Goal: Task Accomplishment & Management: Complete application form

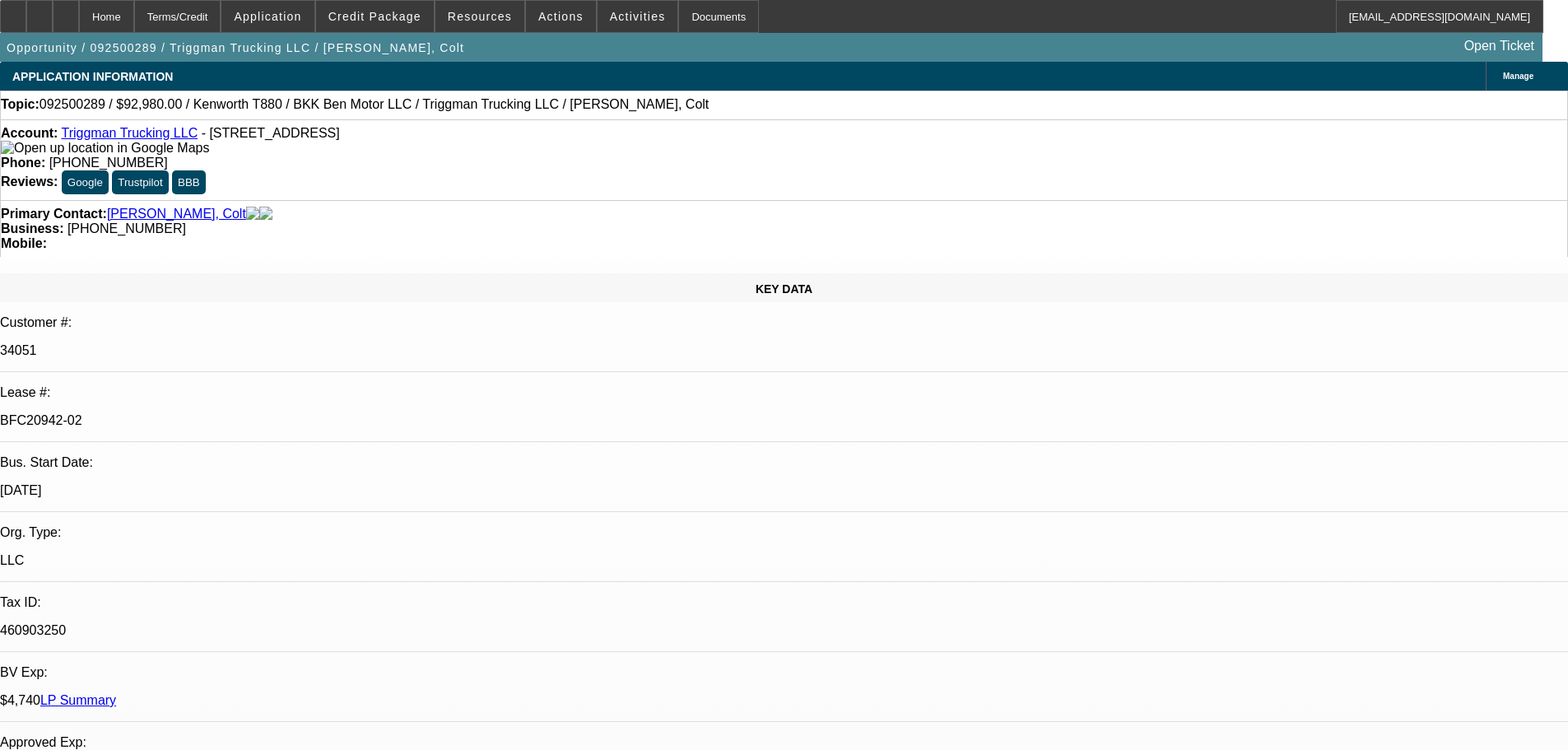
select select "0"
select select "2"
select select "0"
select select "6"
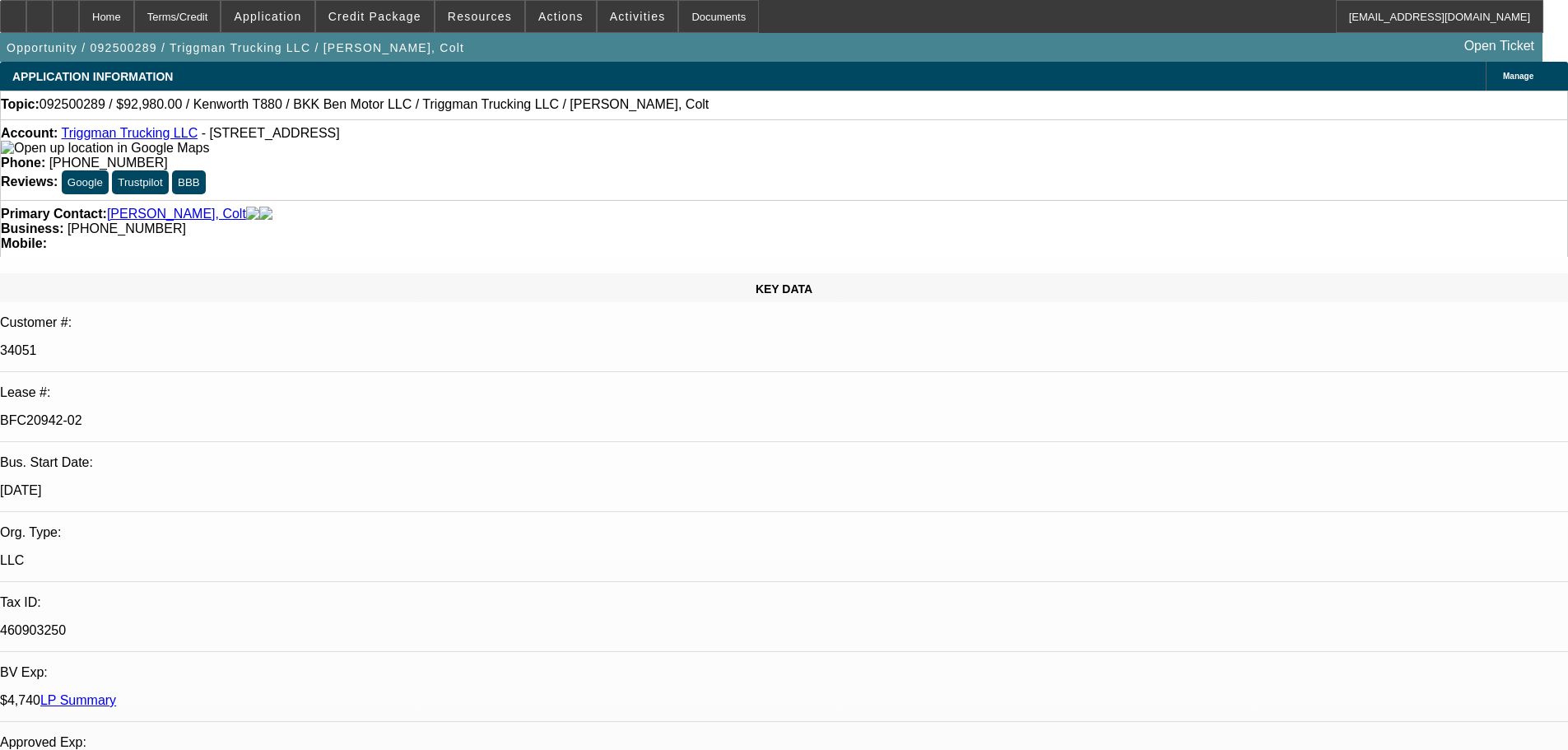
select select "0"
select select "2"
select select "0"
select select "6"
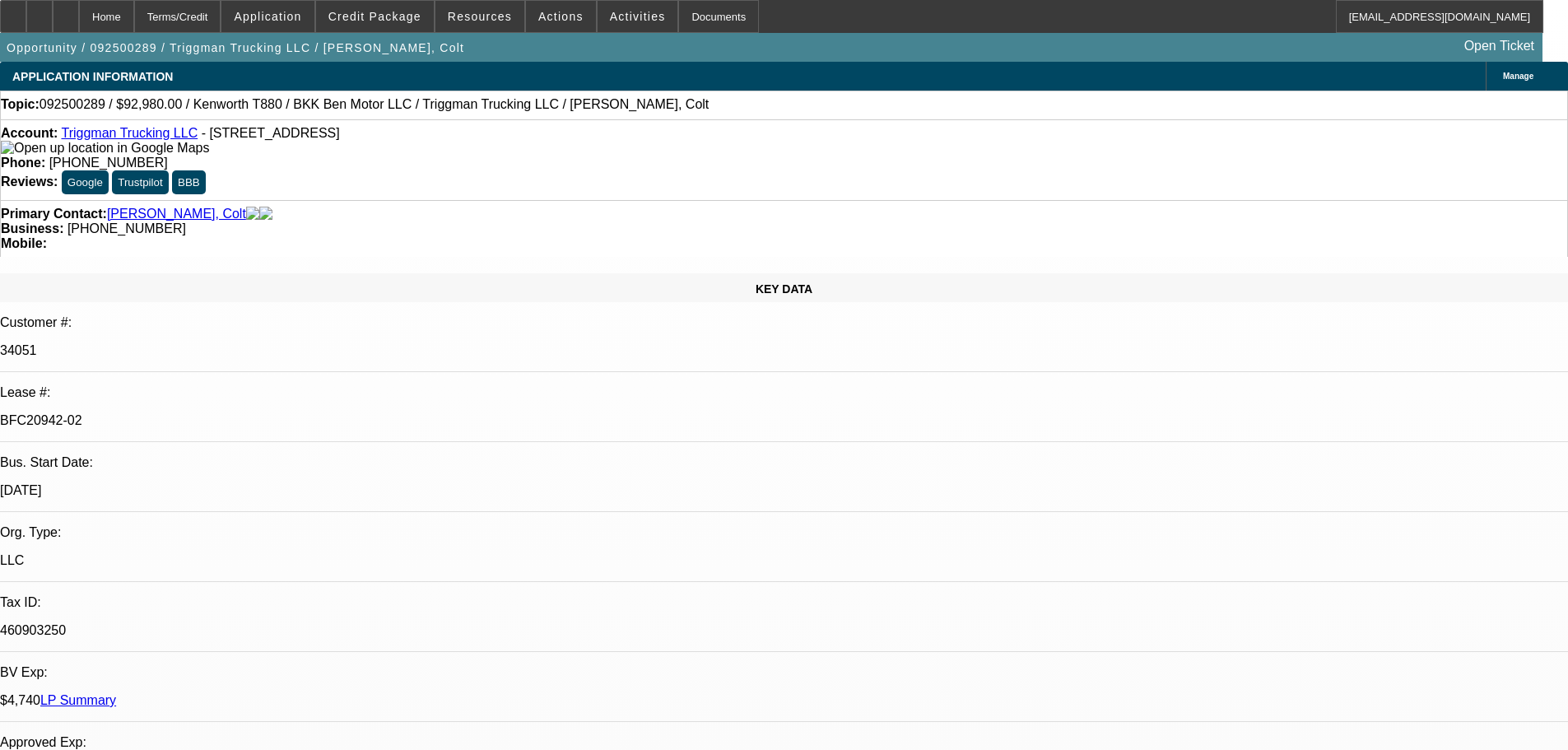
select select "0"
select select "2"
select select "0"
select select "6"
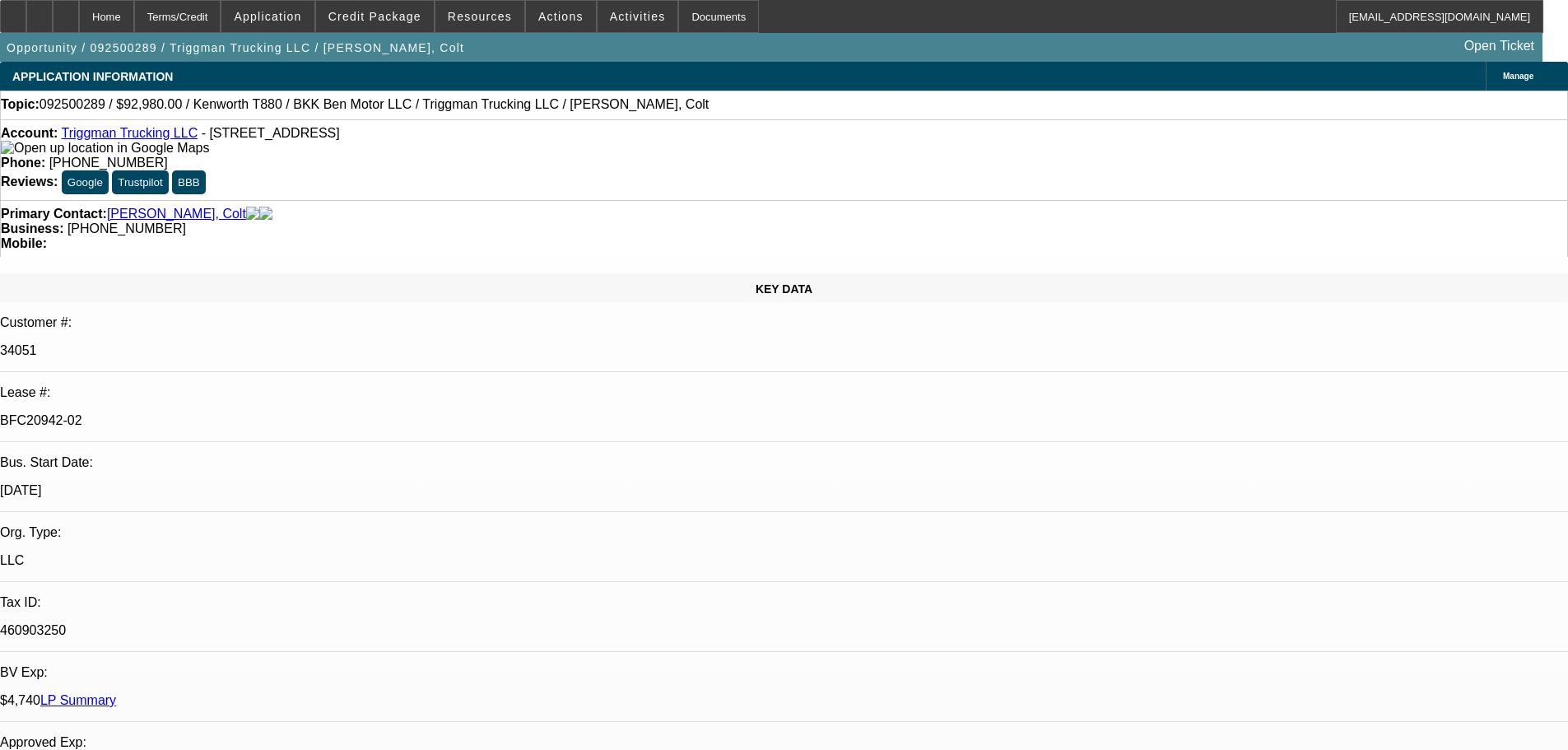
select select "0"
select select "2"
select select "0.1"
select select "4"
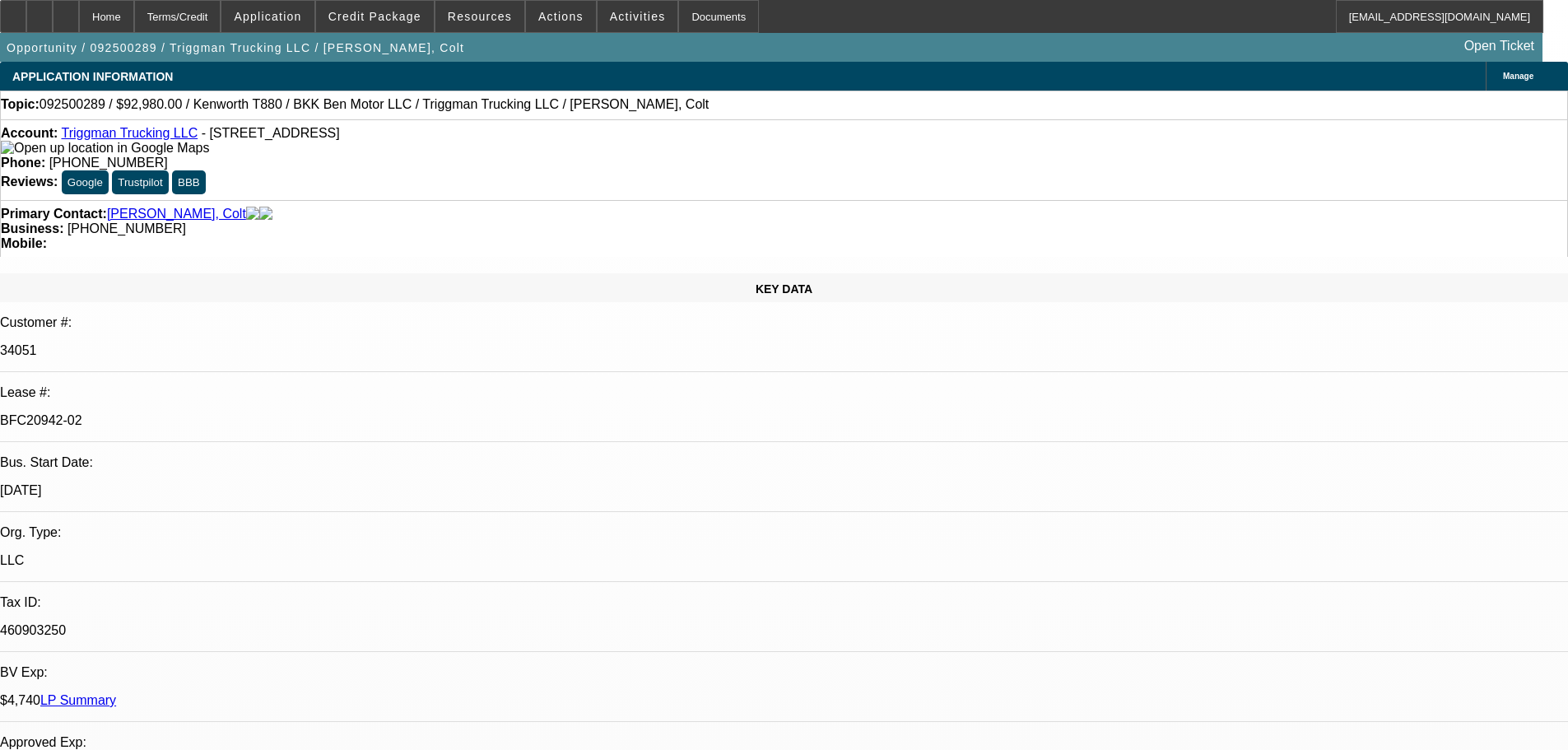
click at [79, 19] on div at bounding box center [66, 16] width 26 height 33
select select "0"
select select "2"
select select "0"
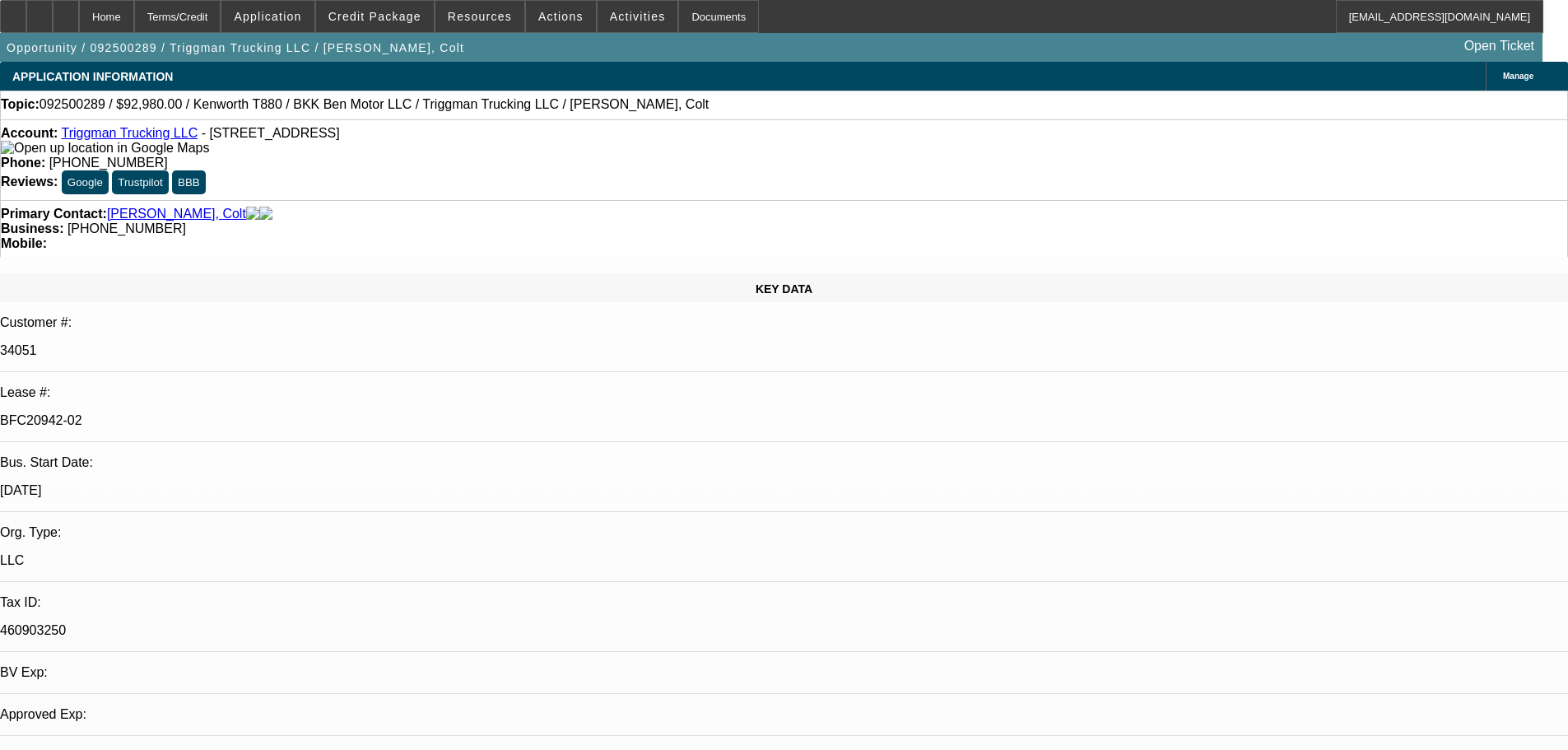
select select "6"
select select "0"
select select "2"
select select "0"
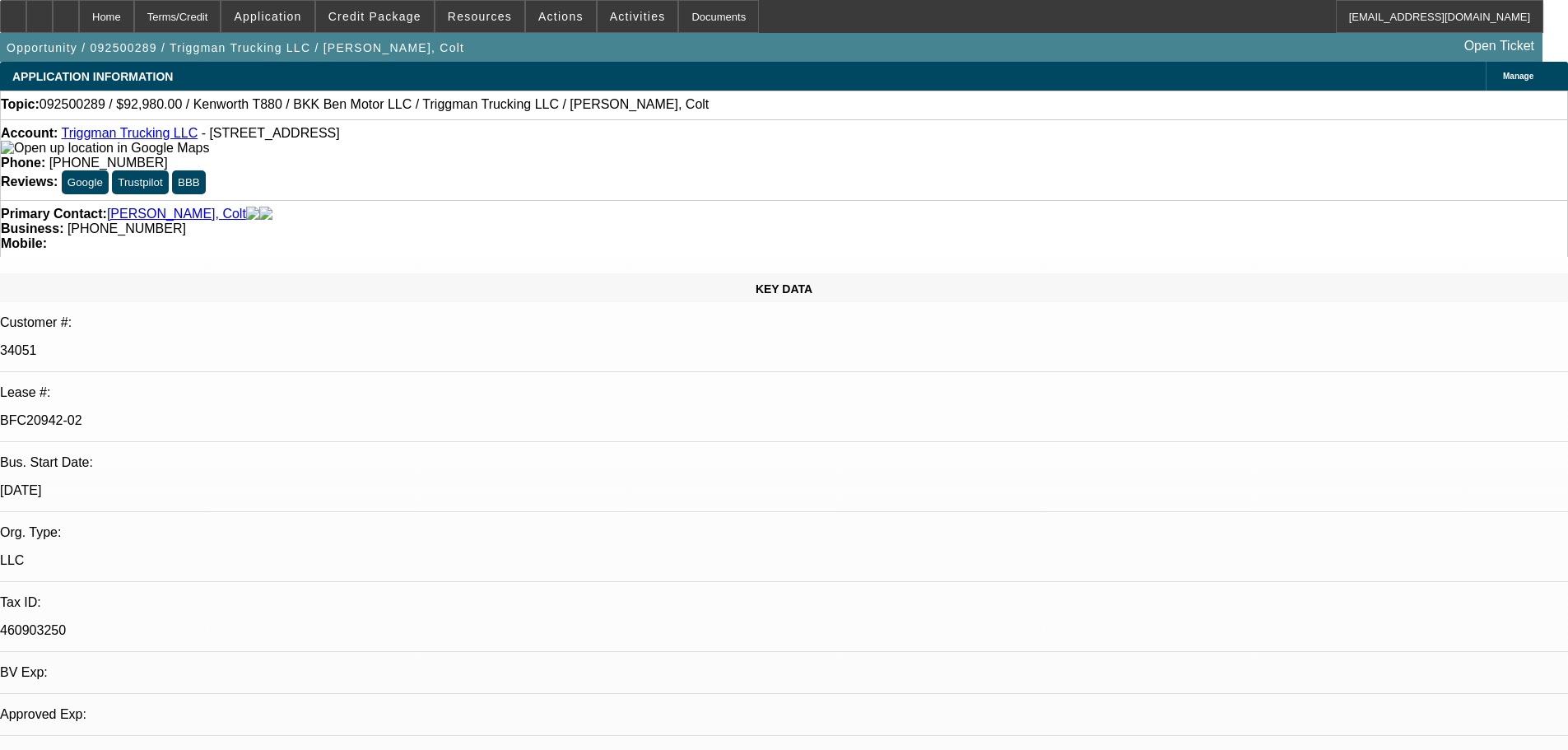
select select "6"
select select "0"
select select "2"
select select "0"
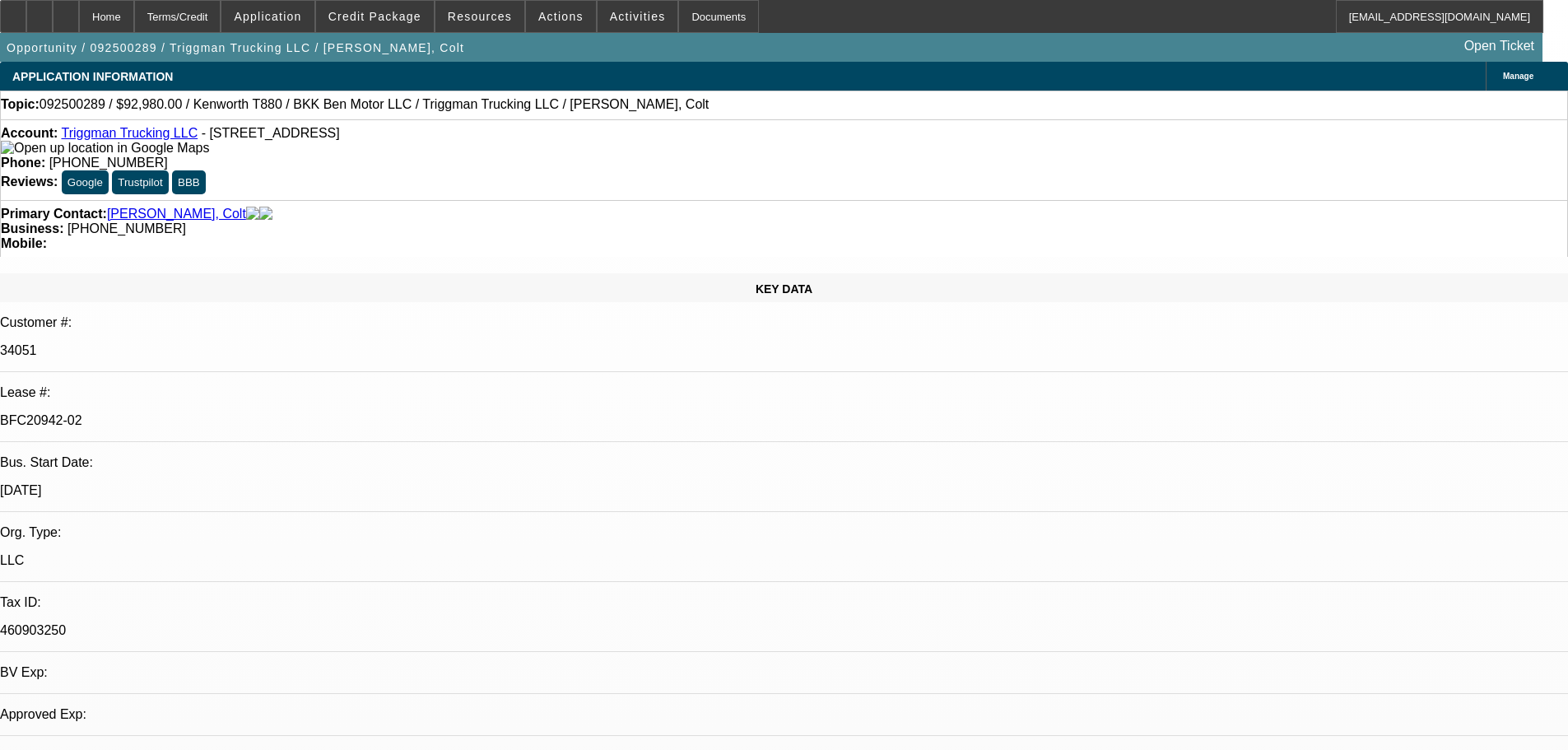
select select "6"
select select "0"
select select "2"
select select "0.1"
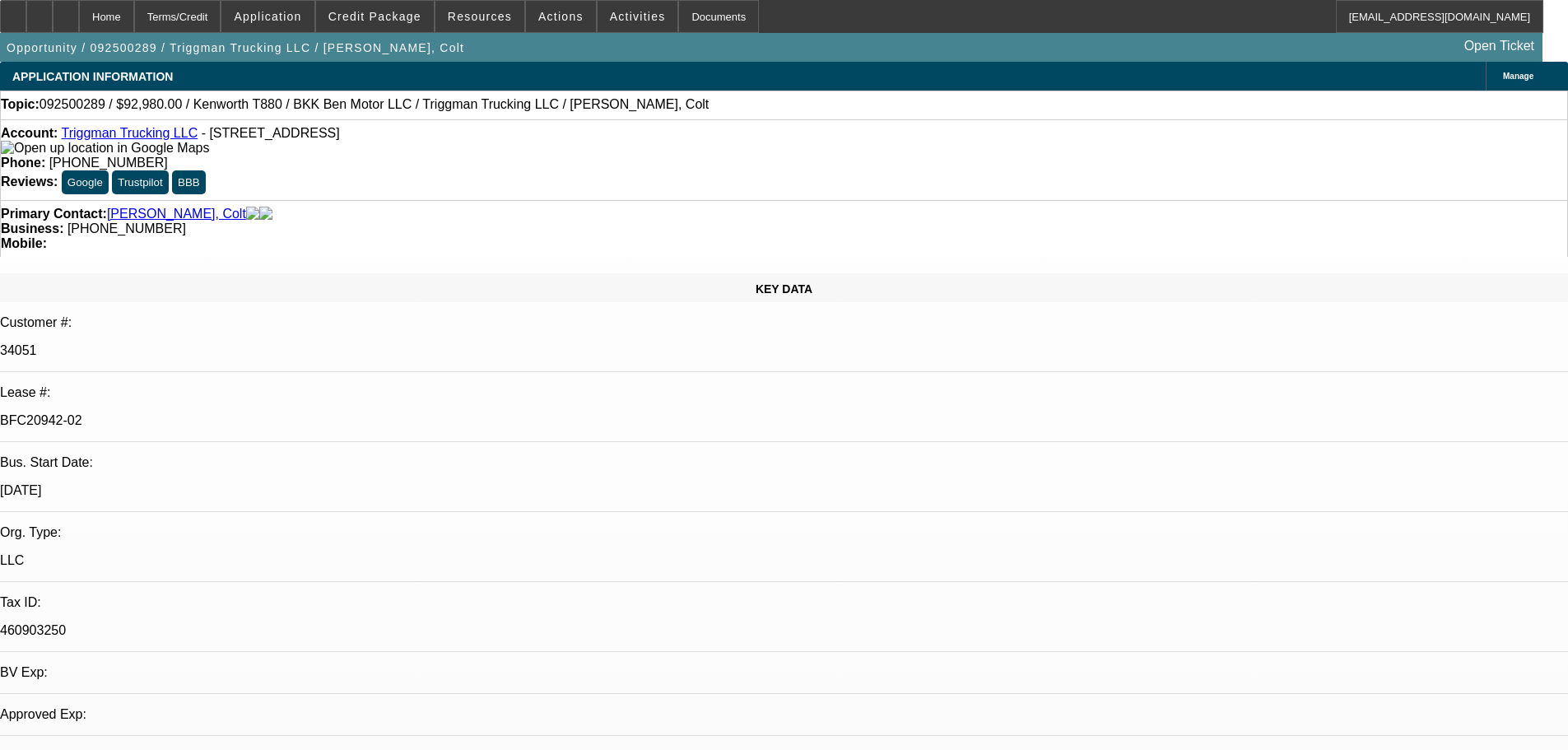
select select "4"
click at [79, 25] on div at bounding box center [66, 16] width 26 height 33
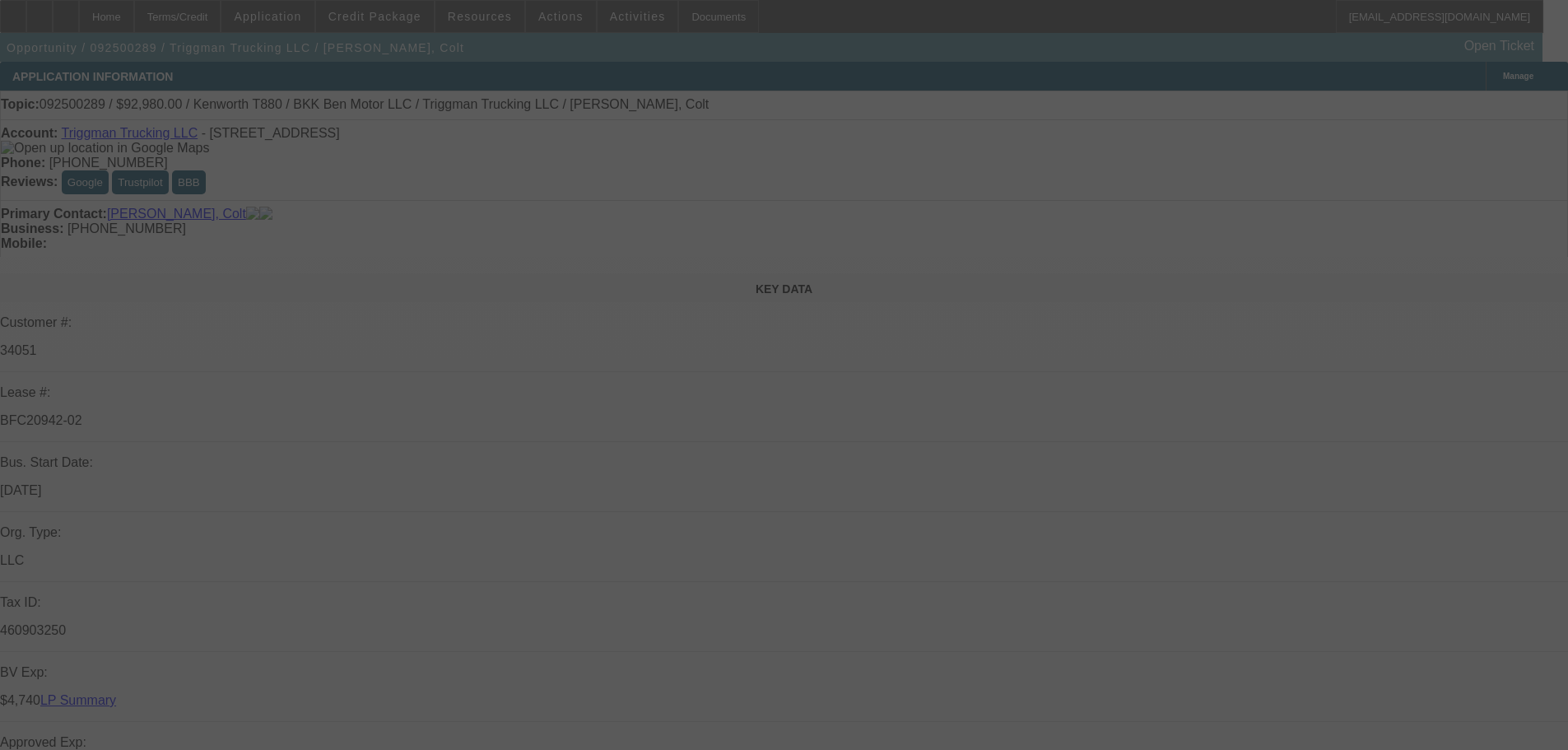
select select "0"
select select "2"
select select "0"
select select "6"
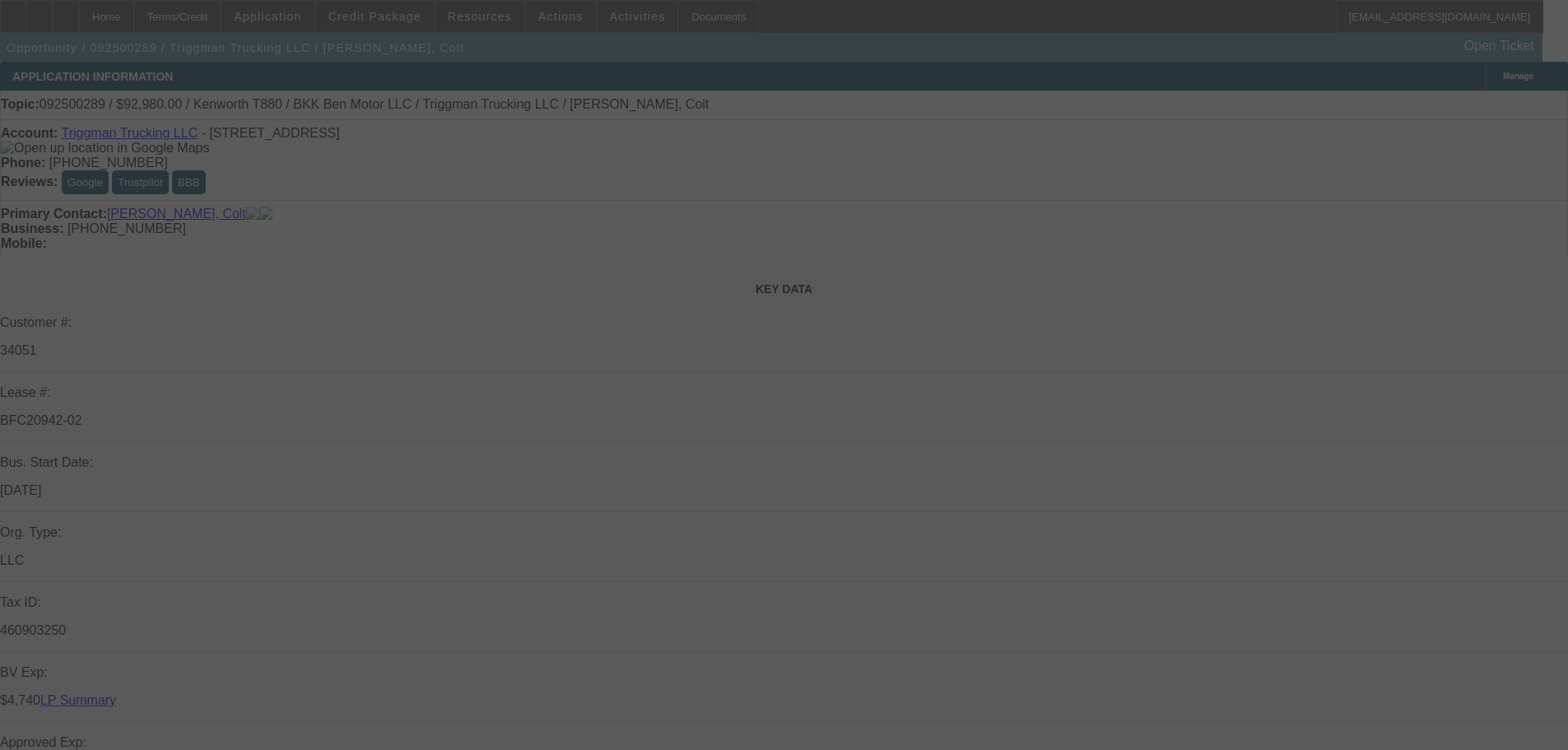
select select "0"
select select "2"
select select "0"
select select "6"
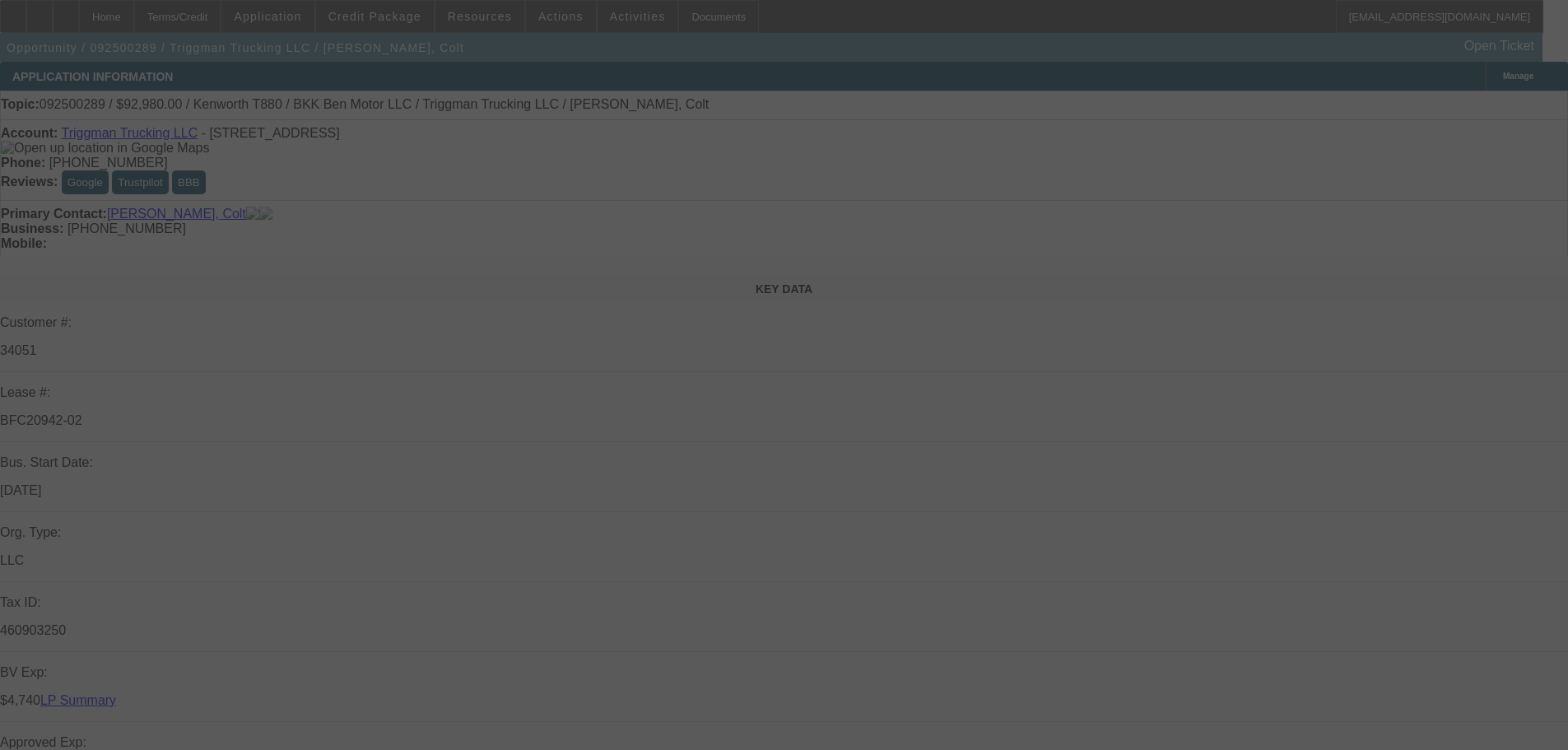
select select "0"
select select "2"
select select "0"
select select "6"
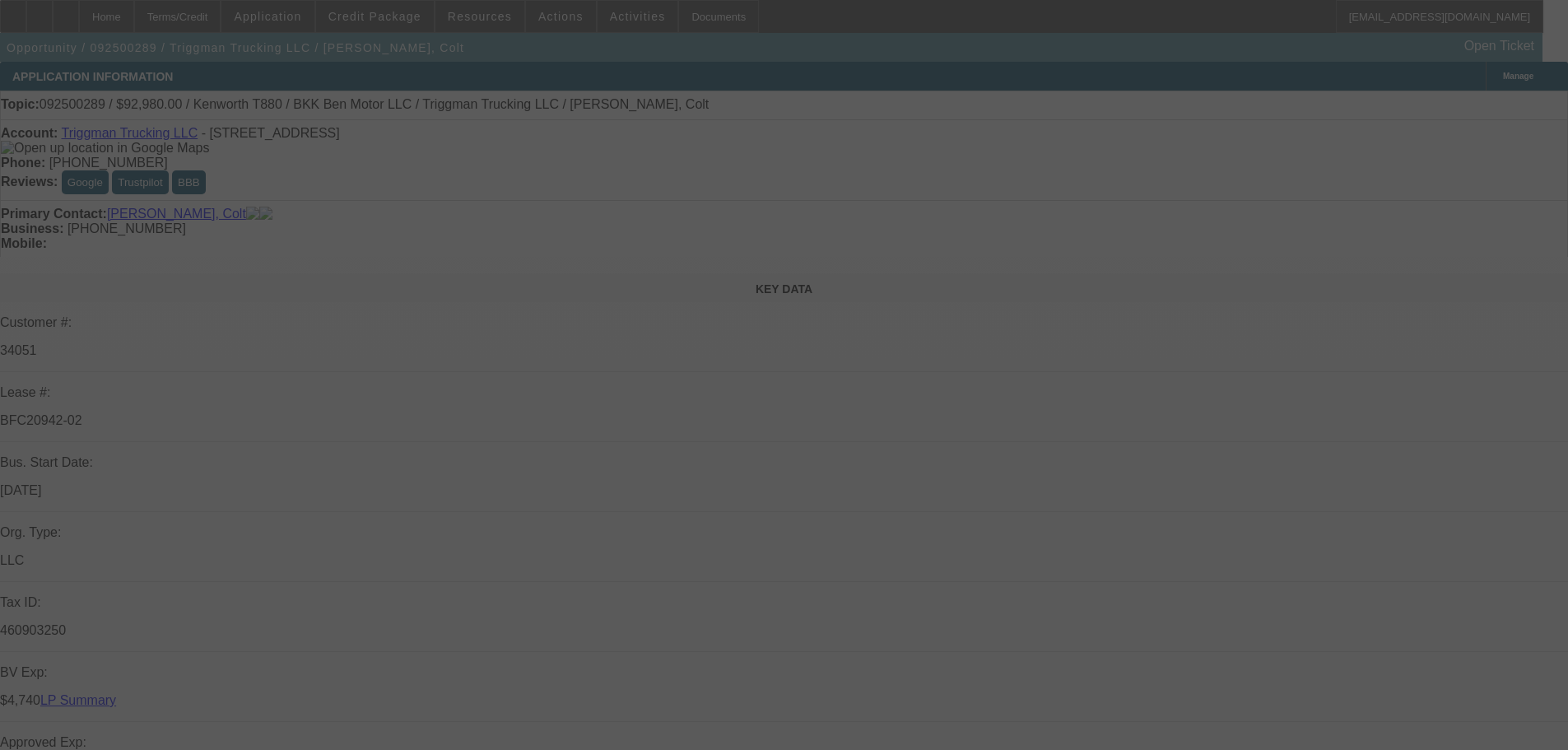
select select "0"
select select "2"
select select "0.1"
select select "4"
